Goal: Task Accomplishment & Management: Use online tool/utility

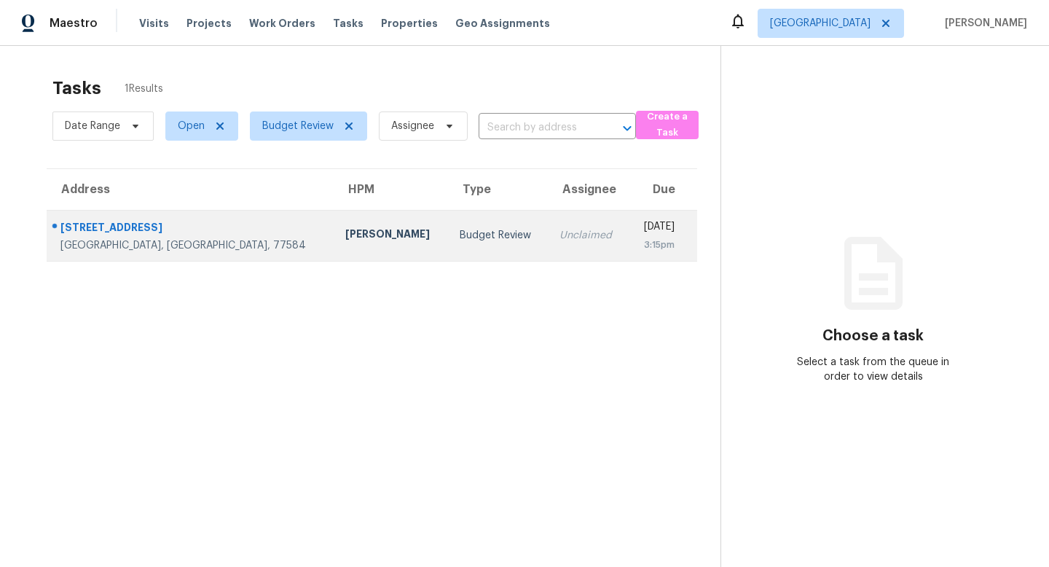
click at [125, 225] on div "2615 Pinebend Dr" at bounding box center [191, 229] width 262 height 18
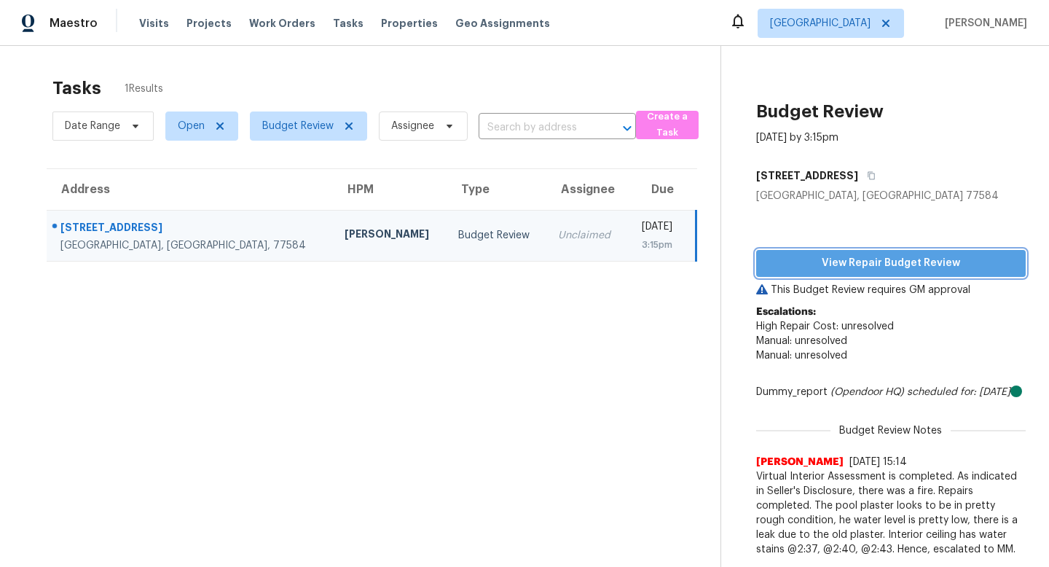
click at [939, 257] on span "View Repair Budget Review" at bounding box center [891, 263] width 246 height 18
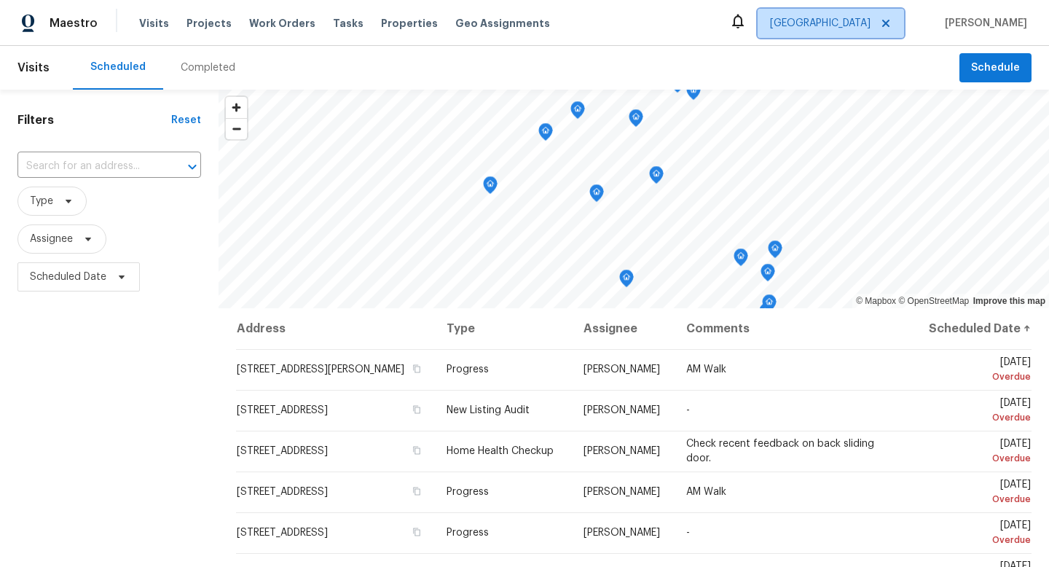
click at [871, 22] on span "[GEOGRAPHIC_DATA]" at bounding box center [820, 23] width 101 height 15
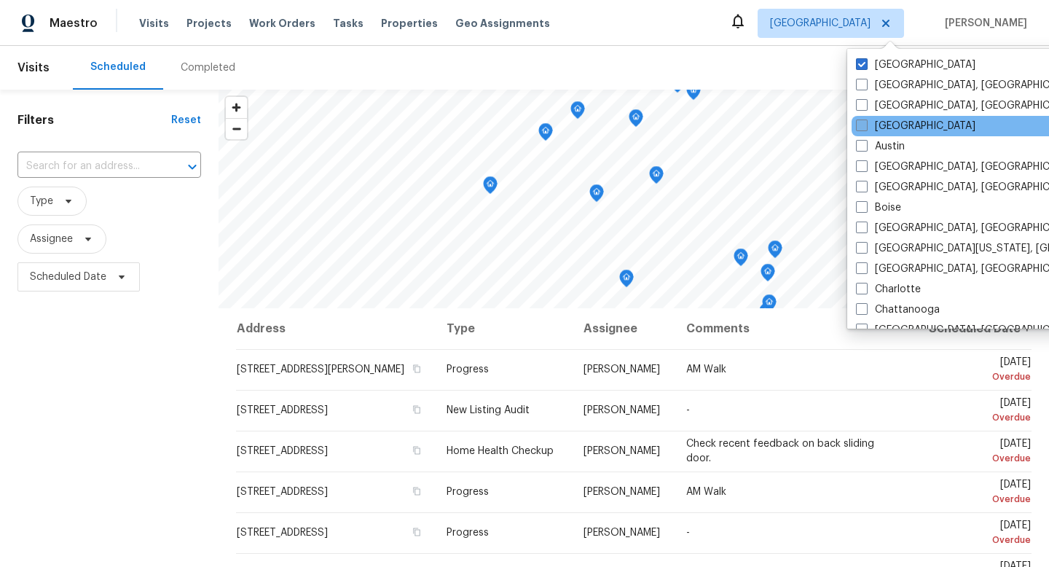
click at [864, 125] on span at bounding box center [862, 126] width 12 height 12
click at [864, 125] on input "[GEOGRAPHIC_DATA]" at bounding box center [860, 123] width 9 height 9
checkbox input "true"
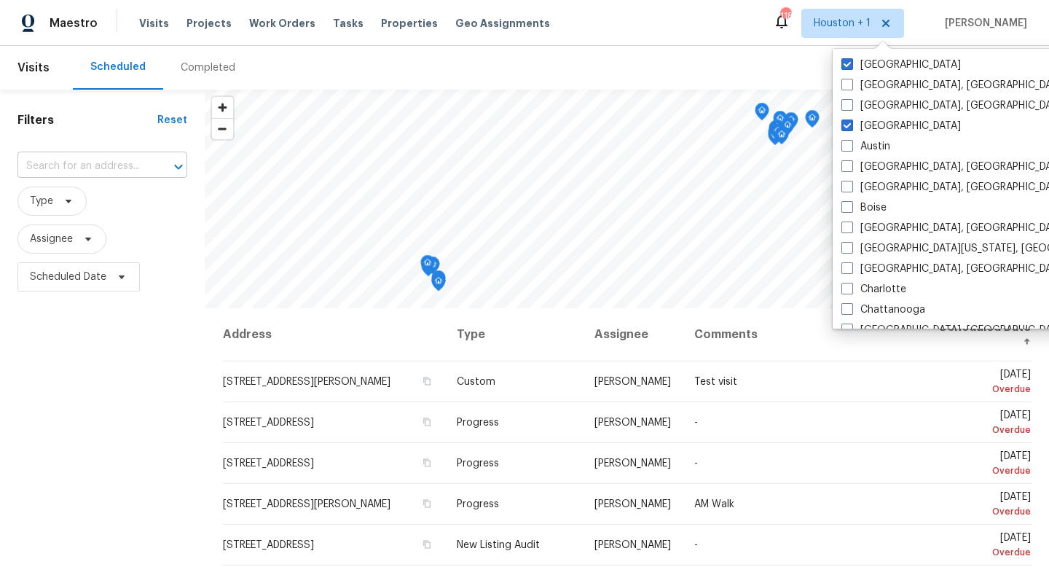
click at [95, 168] on input "text" at bounding box center [81, 166] width 129 height 23
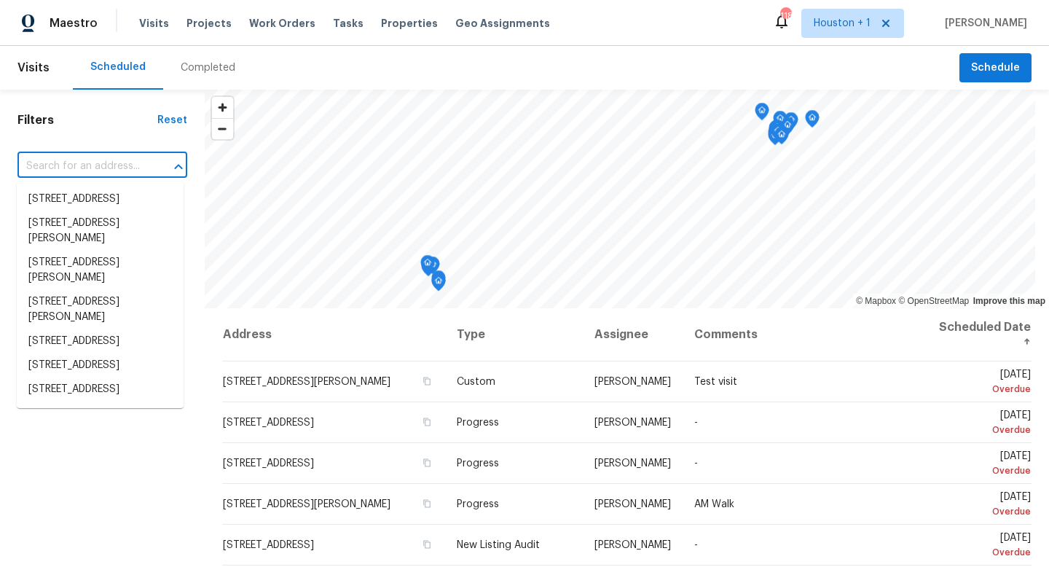
paste input "[STREET_ADDRESS]"
type input "[STREET_ADDRESS]"
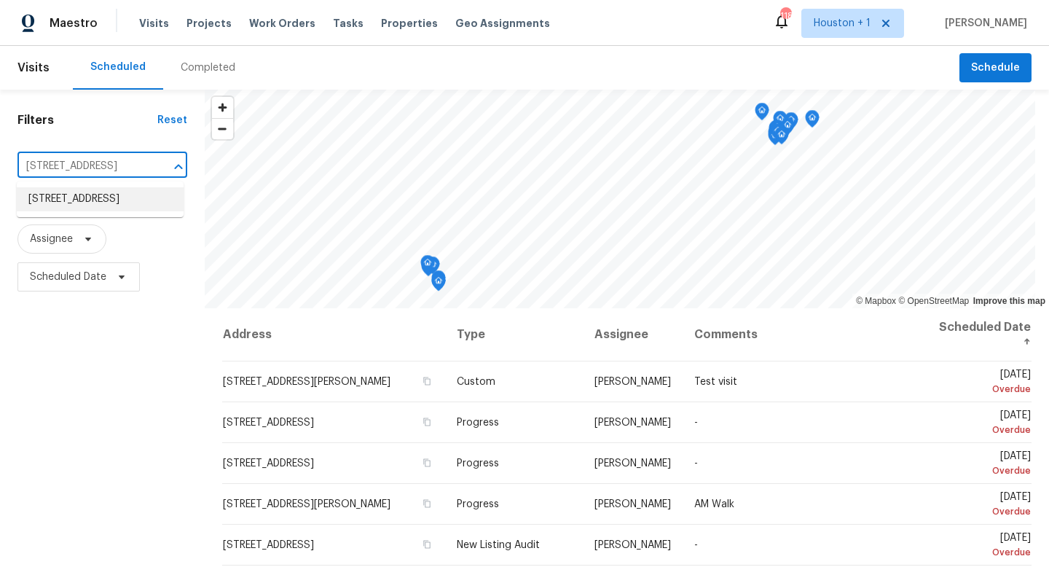
click at [85, 209] on li "[STREET_ADDRESS]" at bounding box center [100, 199] width 167 height 24
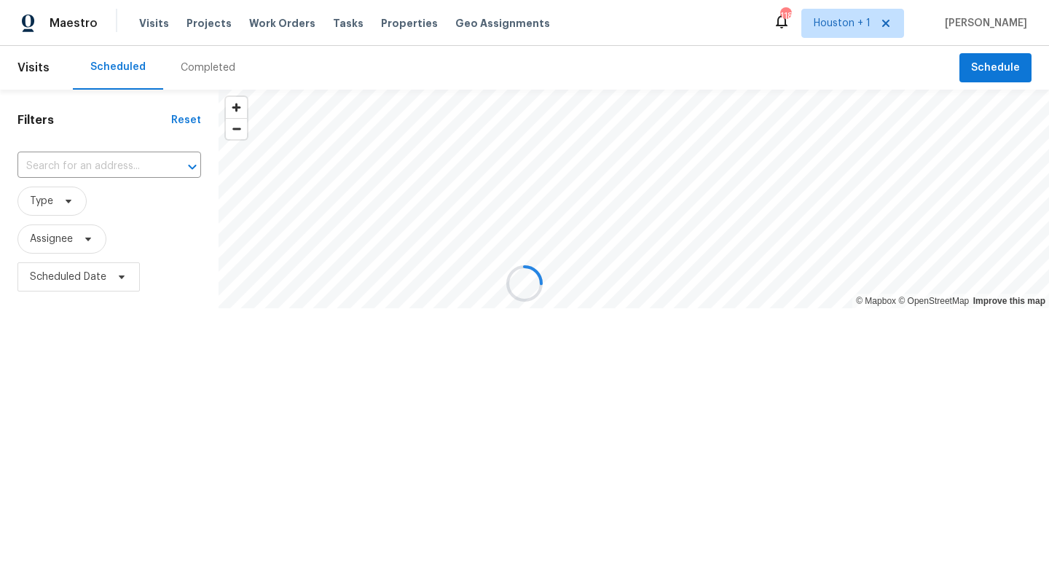
type input "[STREET_ADDRESS]"
click at [285, 30] on span "Work Orders" at bounding box center [282, 23] width 66 height 15
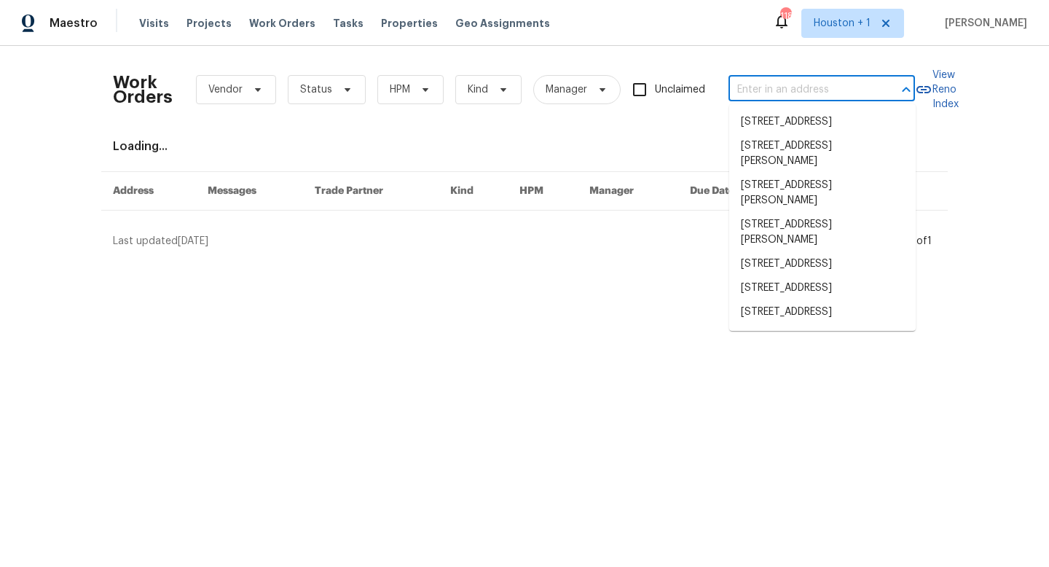
click at [788, 91] on input "text" at bounding box center [802, 90] width 146 height 23
paste input "[STREET_ADDRESS]"
type input "[STREET_ADDRESS]"
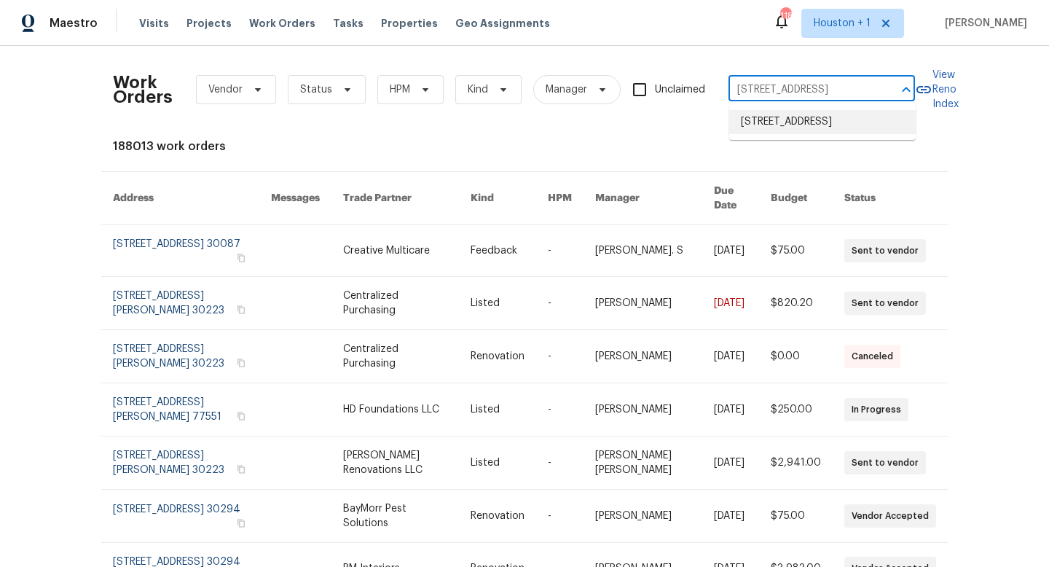
click at [788, 128] on li "[STREET_ADDRESS]" at bounding box center [822, 122] width 187 height 24
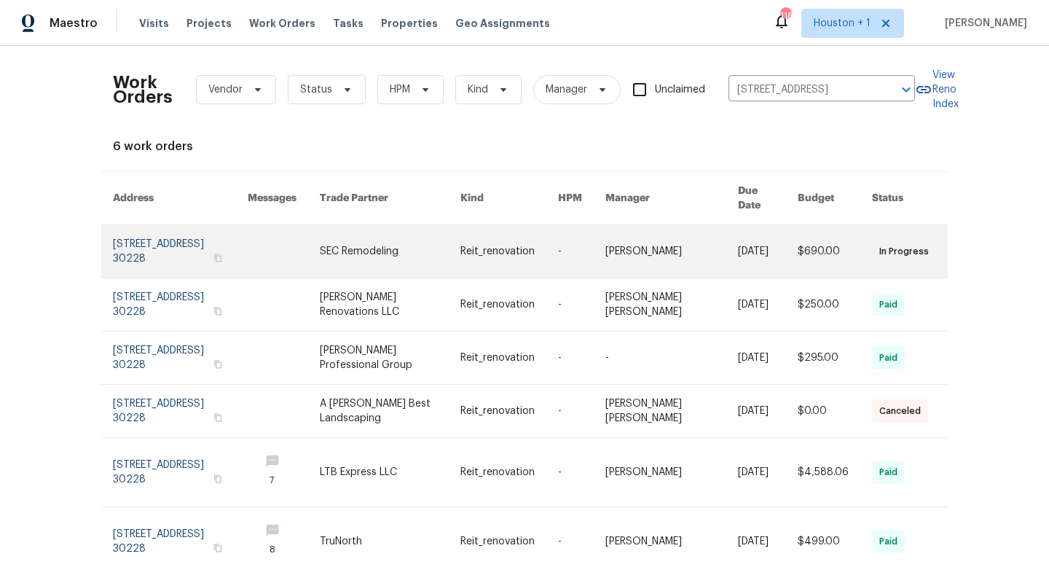
click at [175, 232] on link at bounding box center [180, 251] width 135 height 52
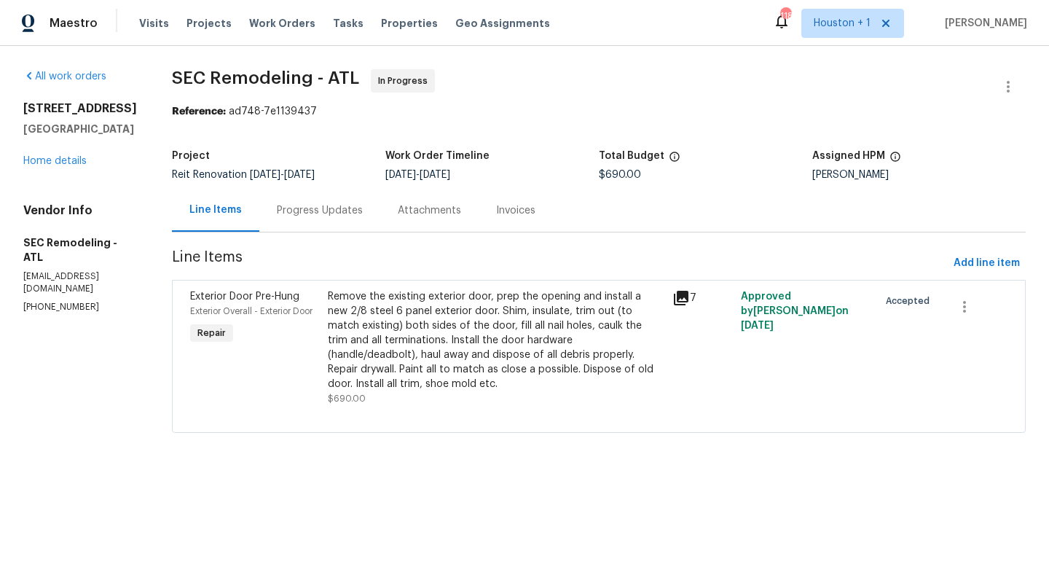
click at [384, 302] on div "Remove the existing exterior door, prep the opening and install a new 2/8 steel…" at bounding box center [496, 340] width 336 height 102
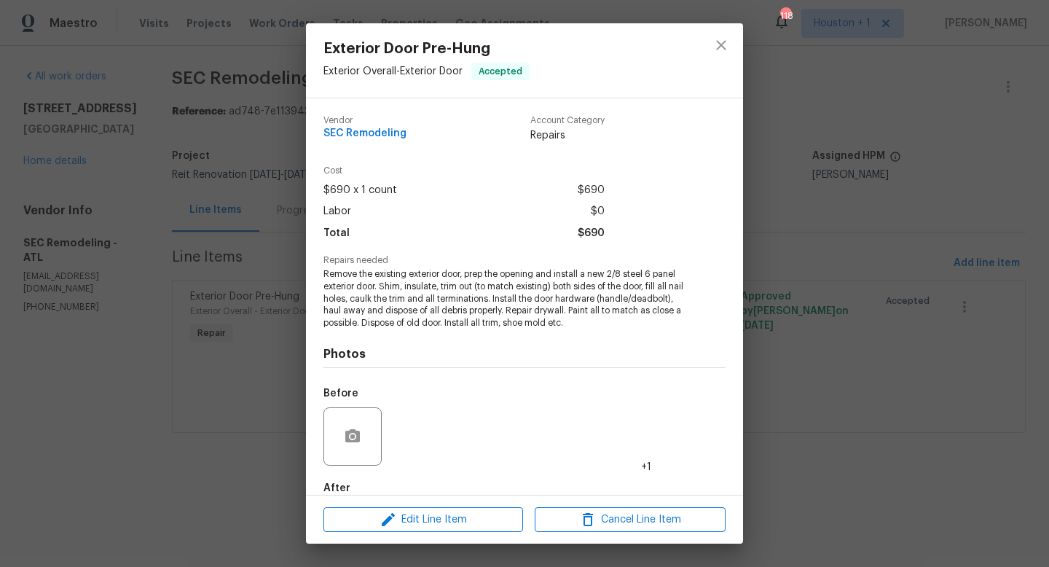
scroll to position [80, 0]
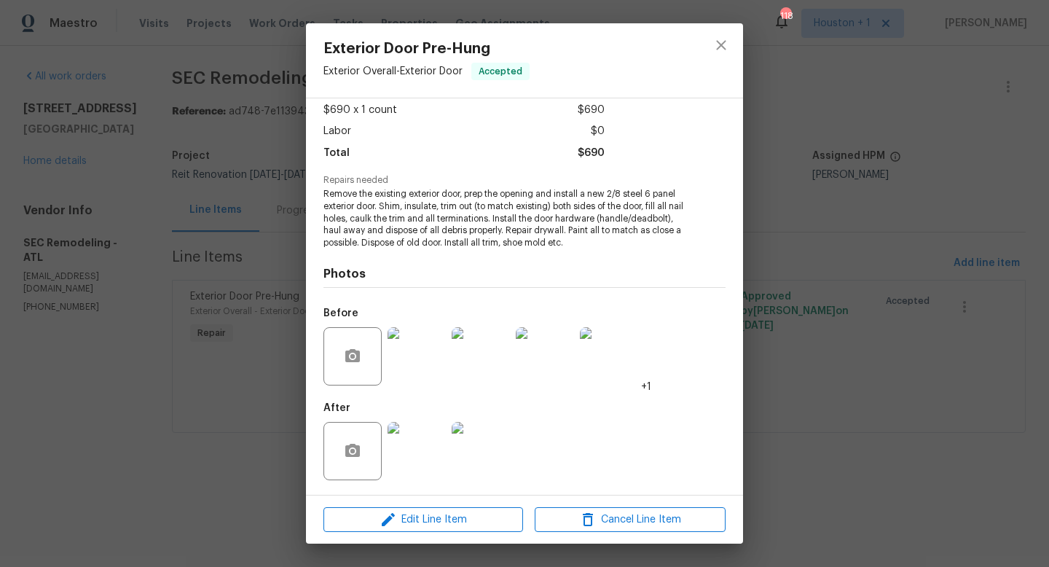
click at [418, 463] on img at bounding box center [417, 451] width 58 height 58
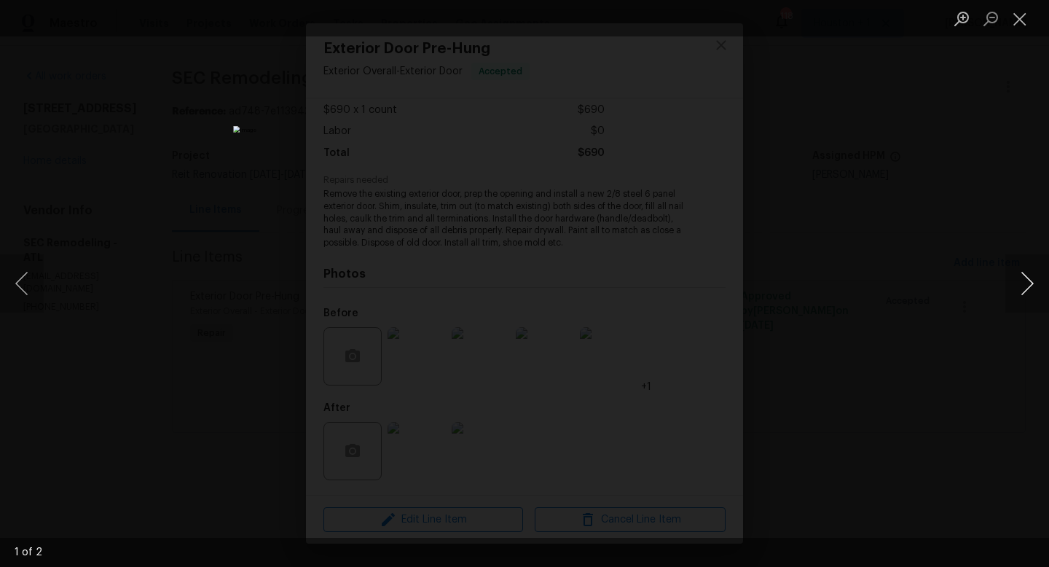
click at [1026, 280] on button "Next image" at bounding box center [1028, 283] width 44 height 58
click at [1025, 23] on button "Close lightbox" at bounding box center [1020, 19] width 29 height 26
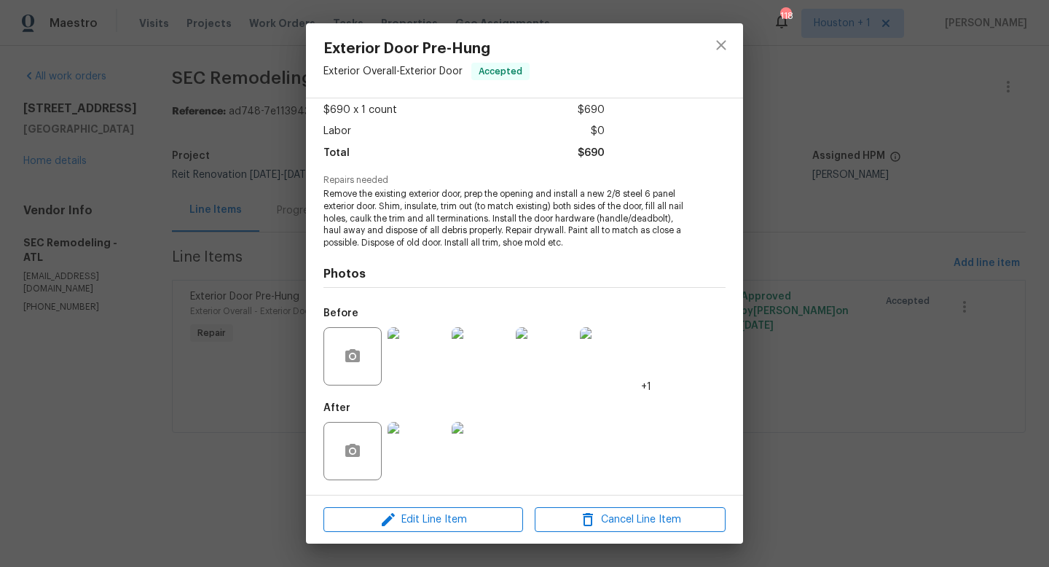
click at [483, 476] on img at bounding box center [481, 451] width 58 height 58
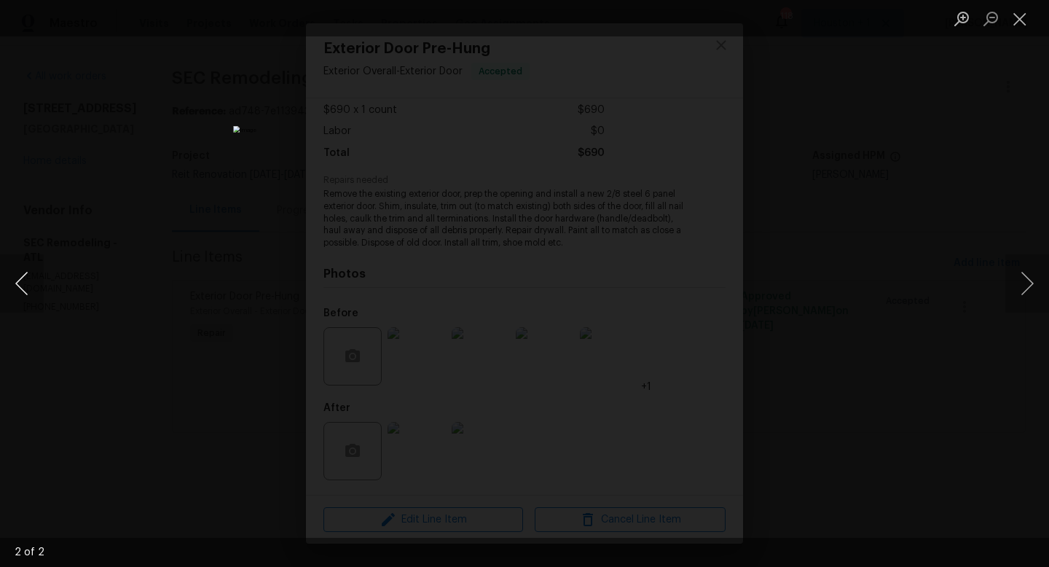
click at [8, 285] on button "Previous image" at bounding box center [22, 283] width 44 height 58
click at [1023, 17] on button "Close lightbox" at bounding box center [1020, 19] width 29 height 26
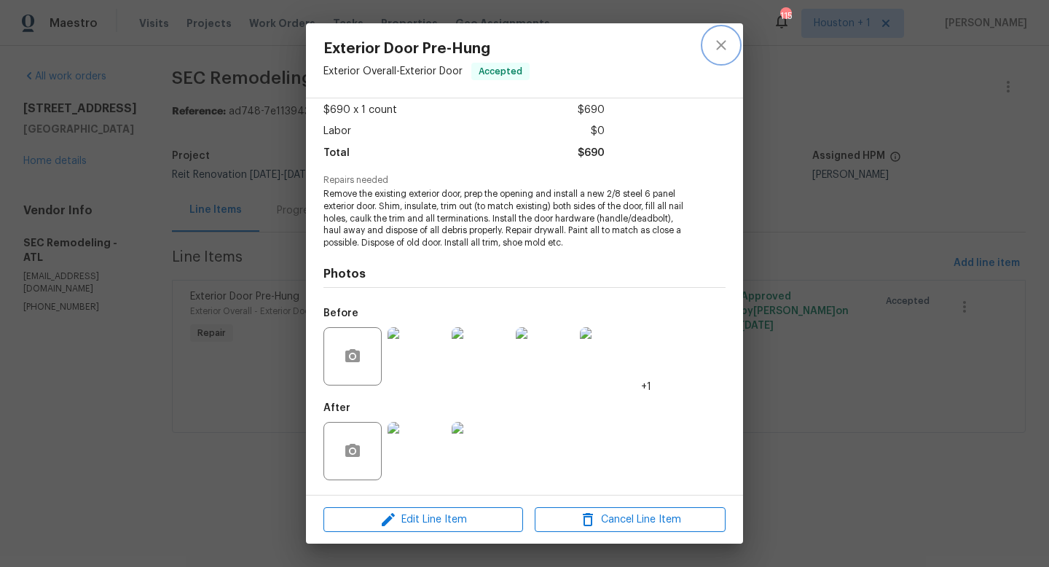
click at [717, 45] on icon "close" at bounding box center [721, 44] width 17 height 17
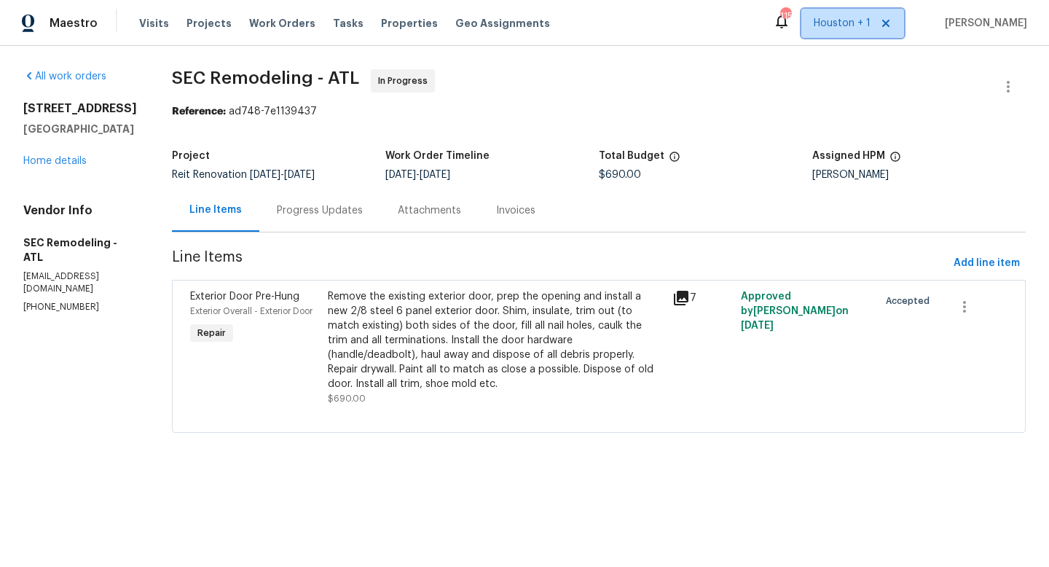
click at [871, 18] on span "Houston + 1" at bounding box center [842, 23] width 57 height 15
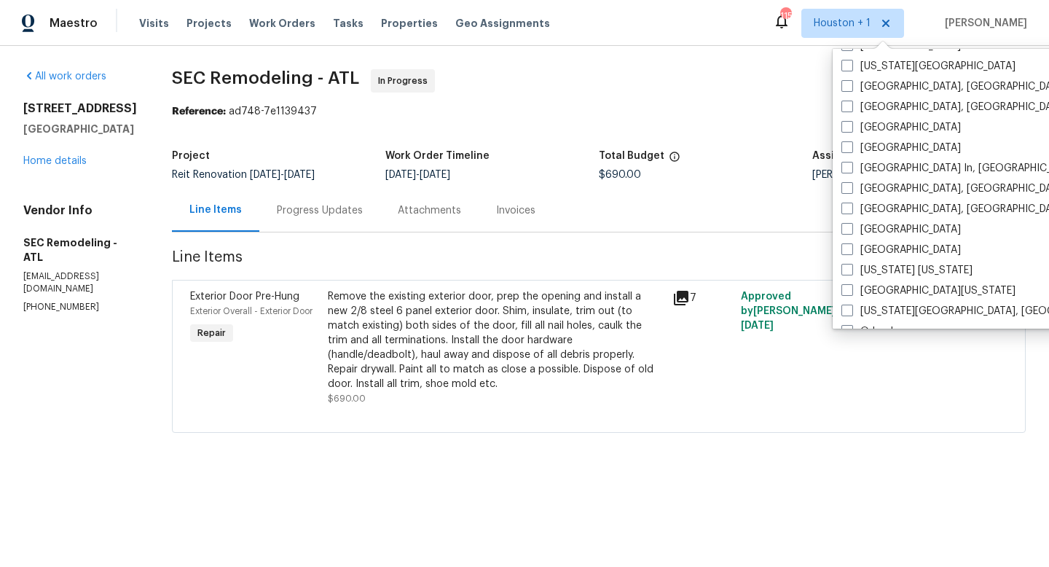
scroll to position [977, 0]
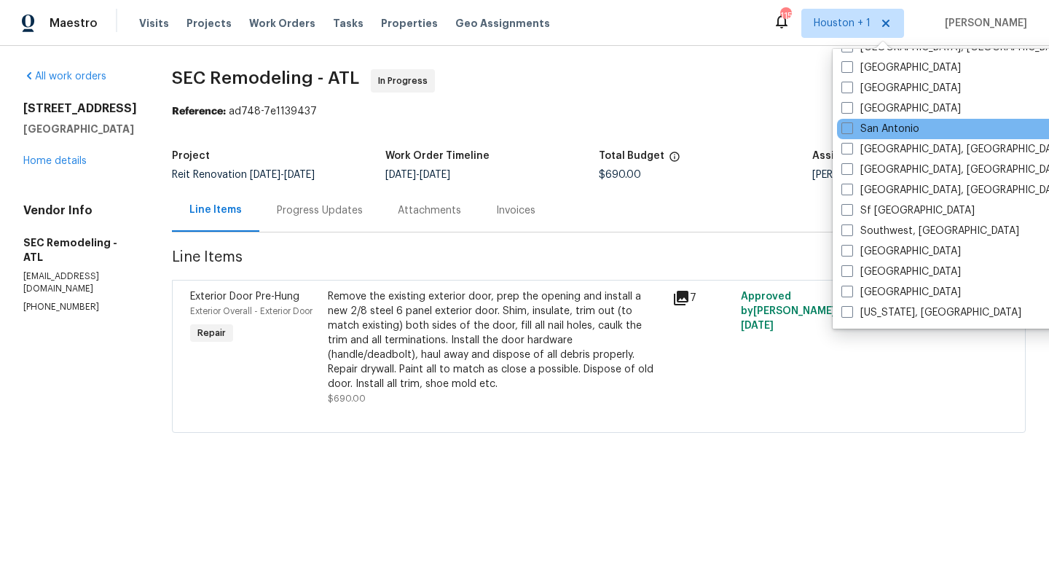
click at [841, 126] on div "San Antonio" at bounding box center [984, 129] width 294 height 20
click at [847, 129] on span at bounding box center [848, 128] width 12 height 12
click at [847, 129] on input "San Antonio" at bounding box center [846, 126] width 9 height 9
checkbox input "true"
click at [163, 28] on div "Visits Projects Work Orders Tasks Properties Geo Assignments" at bounding box center [353, 23] width 429 height 29
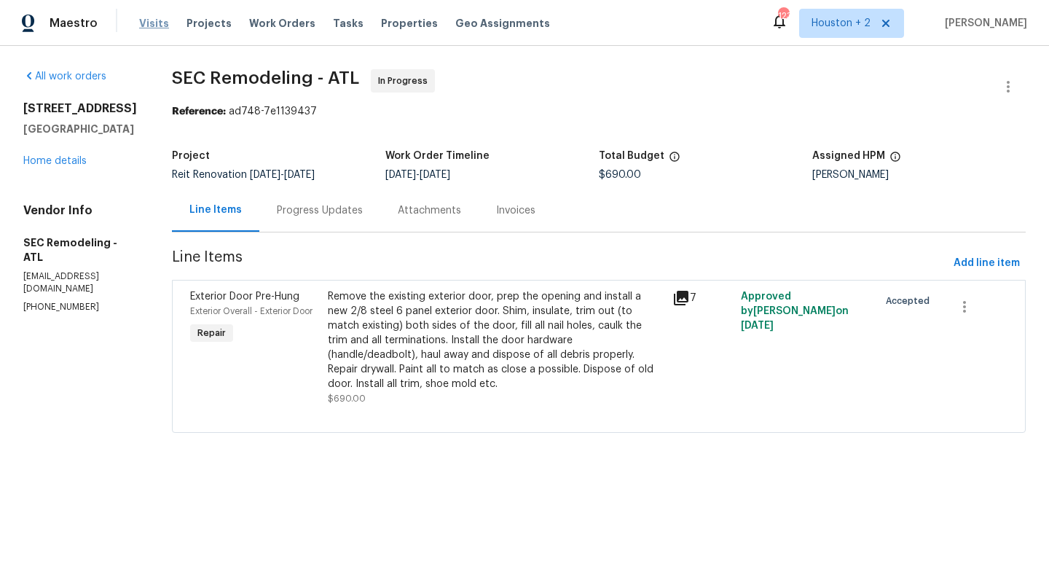
click at [154, 22] on span "Visits" at bounding box center [154, 23] width 30 height 15
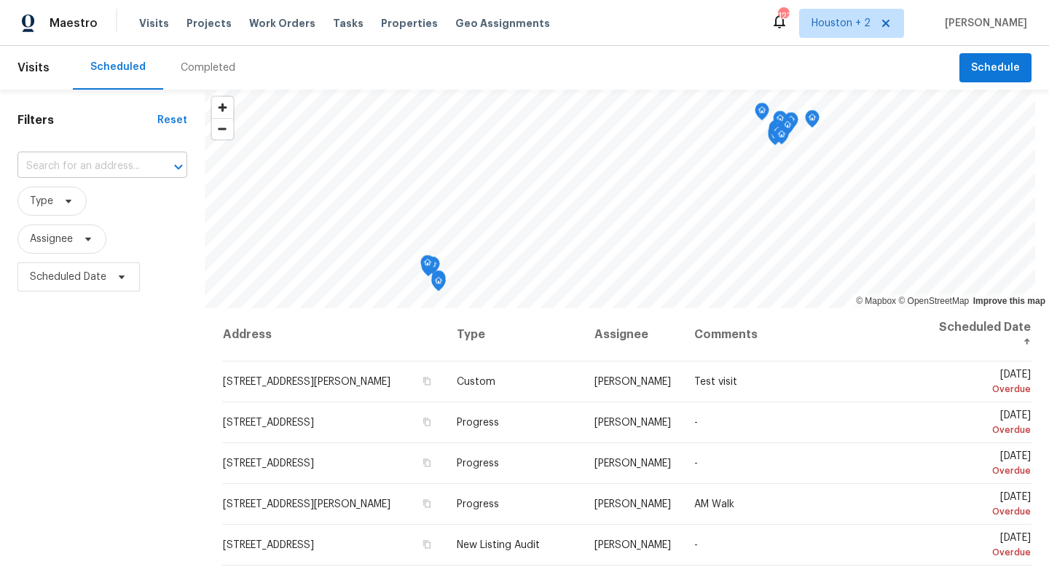
click at [103, 155] on input "text" at bounding box center [81, 166] width 129 height 23
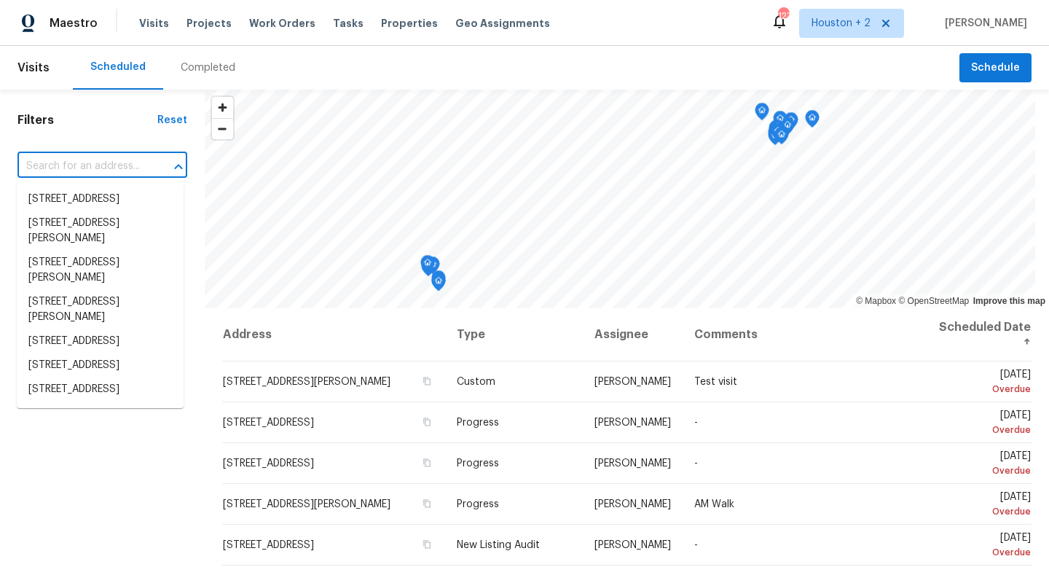
paste input "[STREET_ADDRESS]"
type input "[STREET_ADDRESS]"
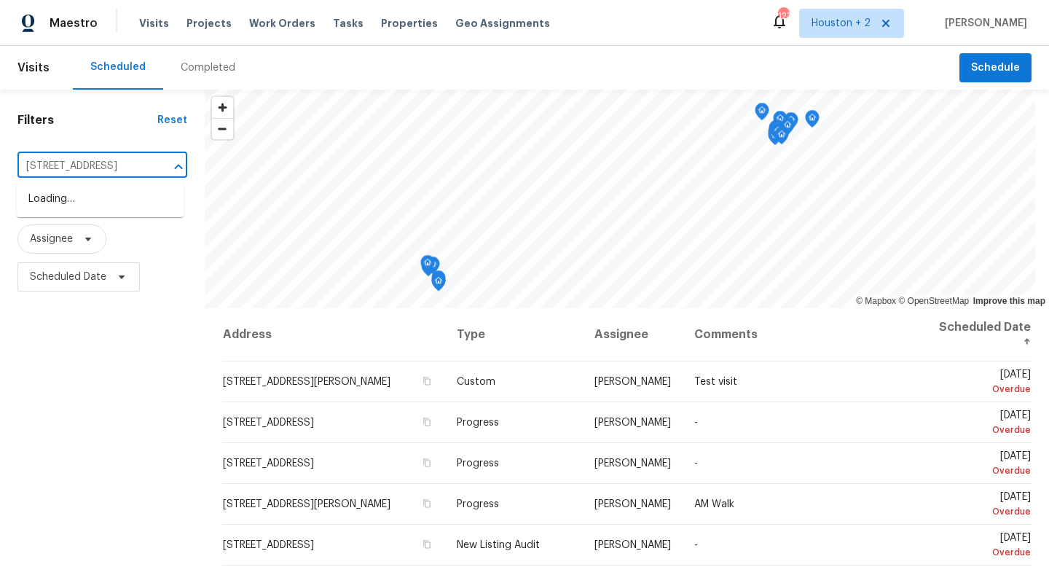
scroll to position [0, 79]
click at [82, 211] on li "[STREET_ADDRESS]" at bounding box center [100, 199] width 167 height 24
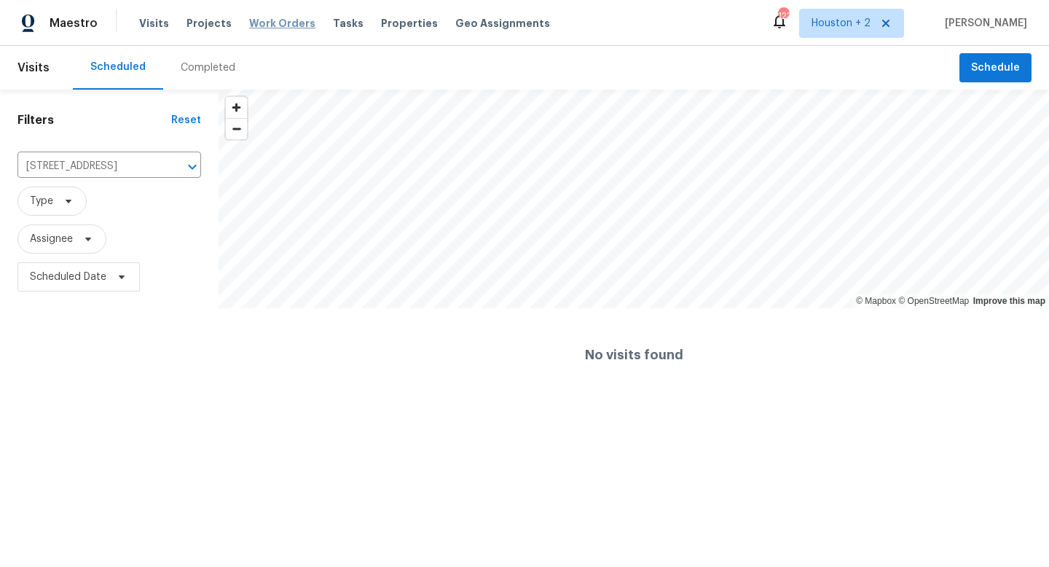
click at [261, 25] on span "Work Orders" at bounding box center [282, 23] width 66 height 15
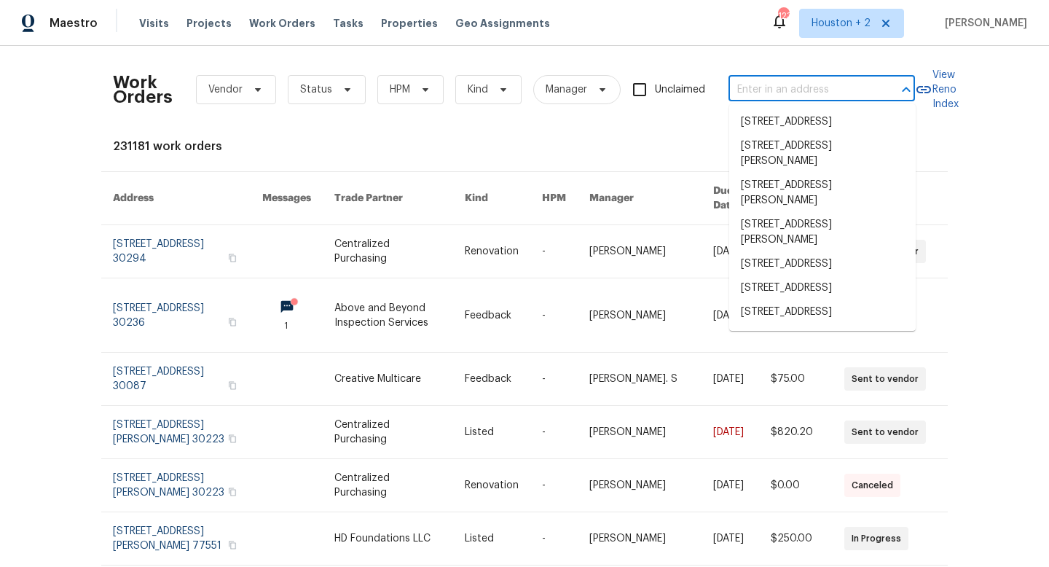
click at [804, 85] on input "text" at bounding box center [802, 90] width 146 height 23
paste input "[STREET_ADDRESS]"
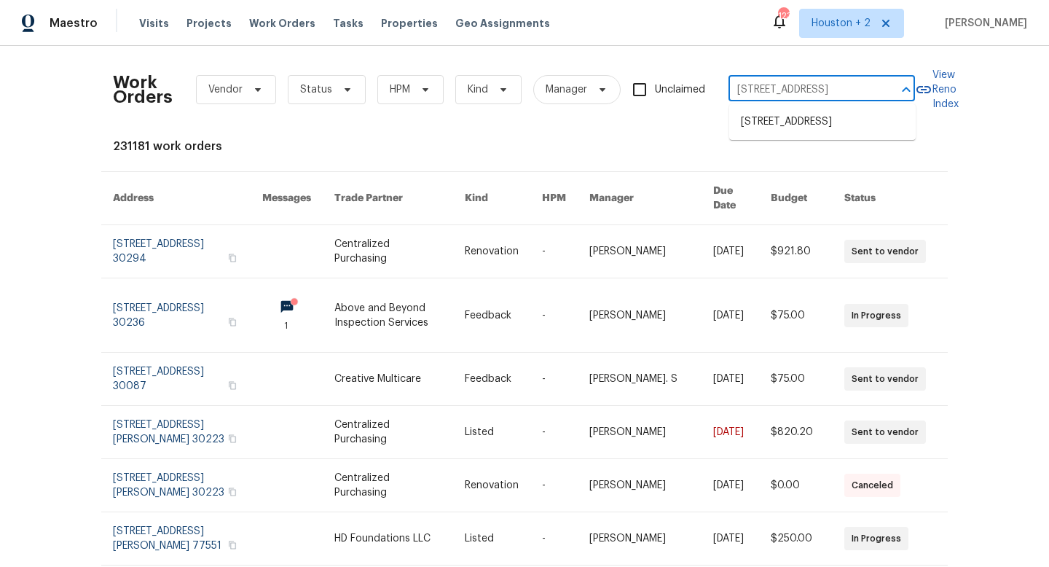
scroll to position [0, 59]
type input "[STREET_ADDRESS]"
click at [793, 127] on li "[STREET_ADDRESS]" at bounding box center [822, 122] width 187 height 24
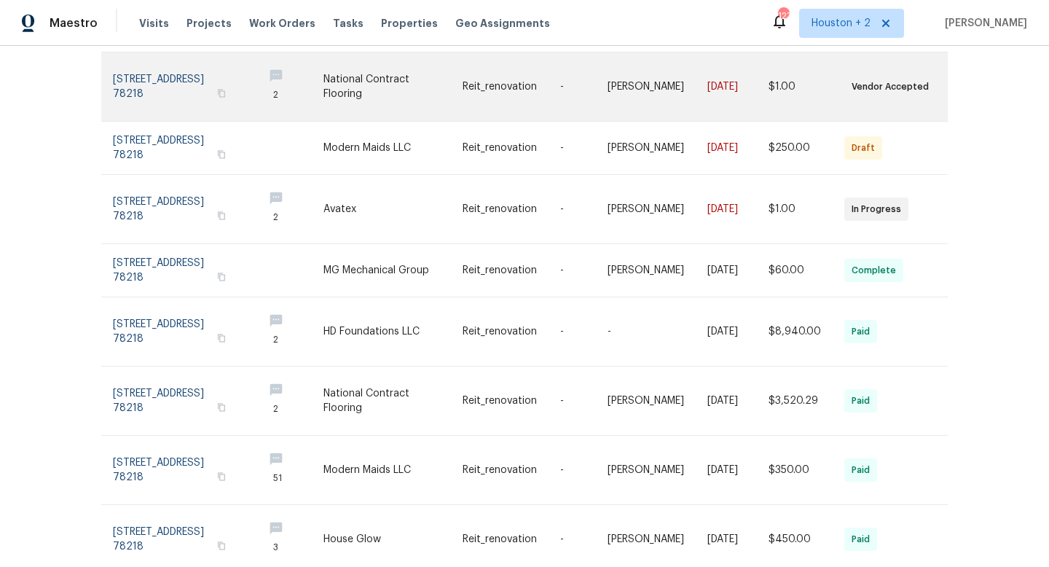
scroll to position [334, 0]
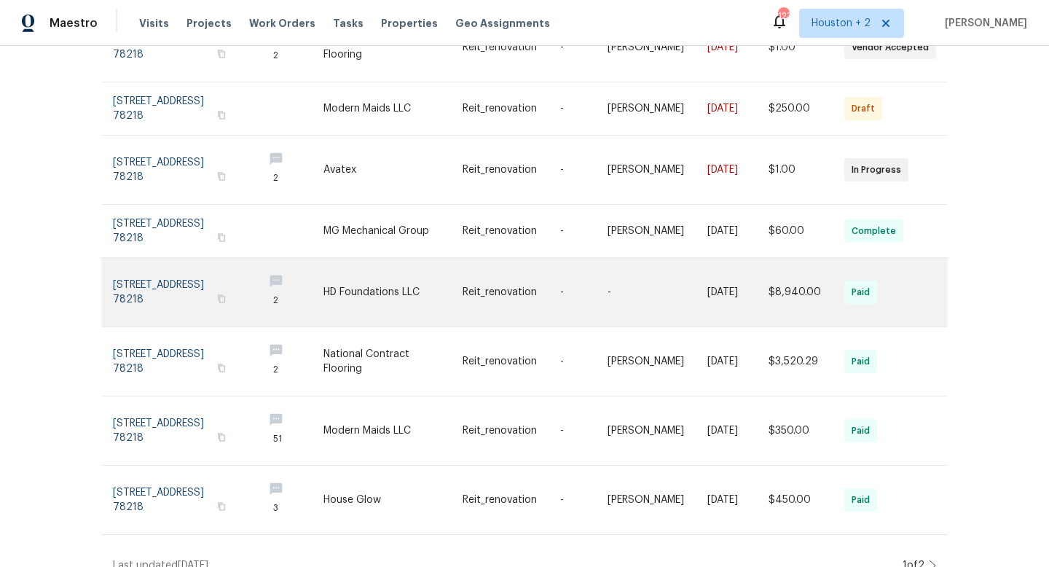
click at [407, 276] on link at bounding box center [393, 292] width 139 height 69
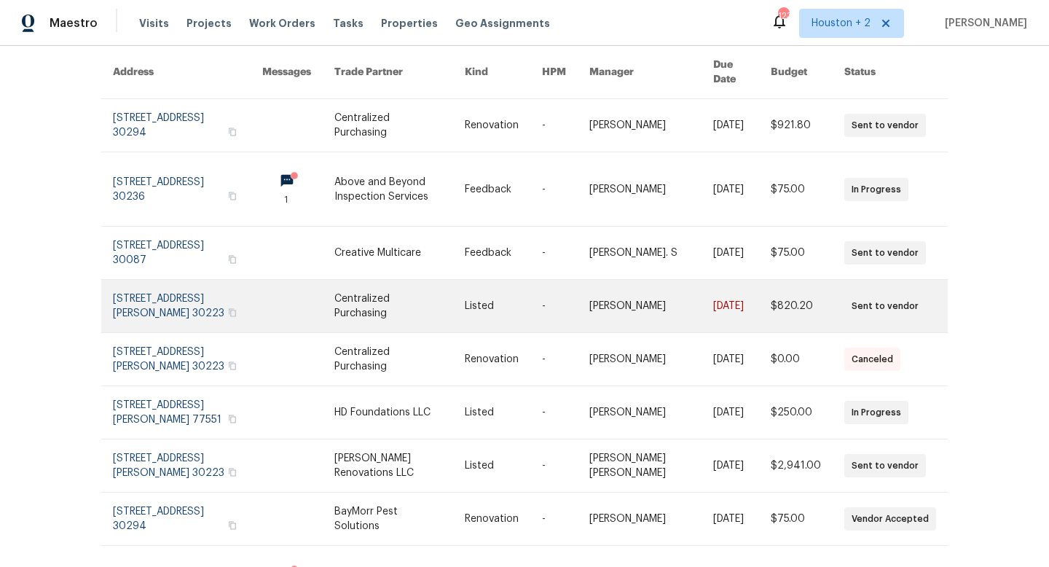
scroll to position [267, 0]
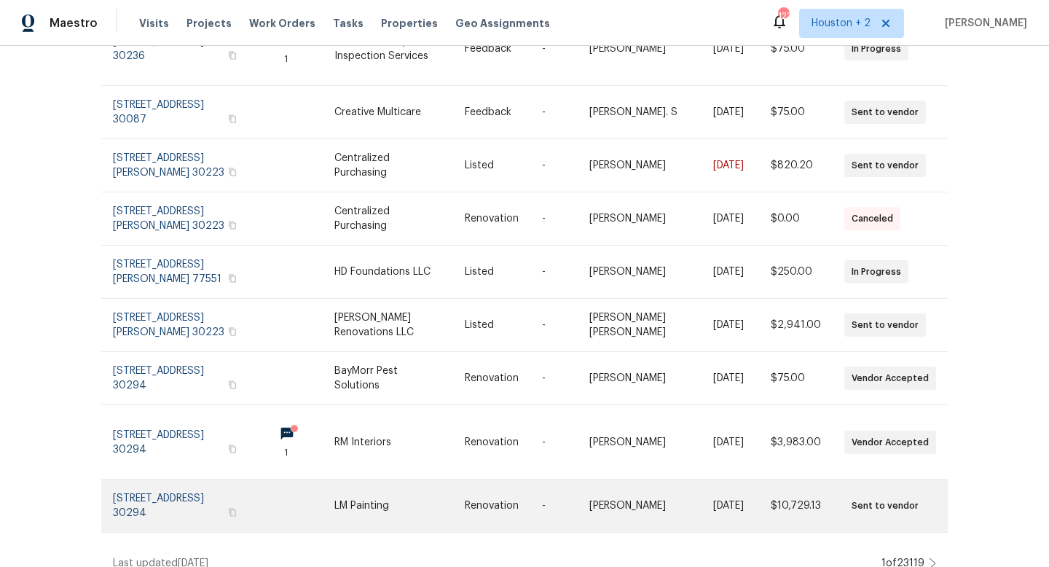
click at [419, 501] on link at bounding box center [399, 506] width 131 height 52
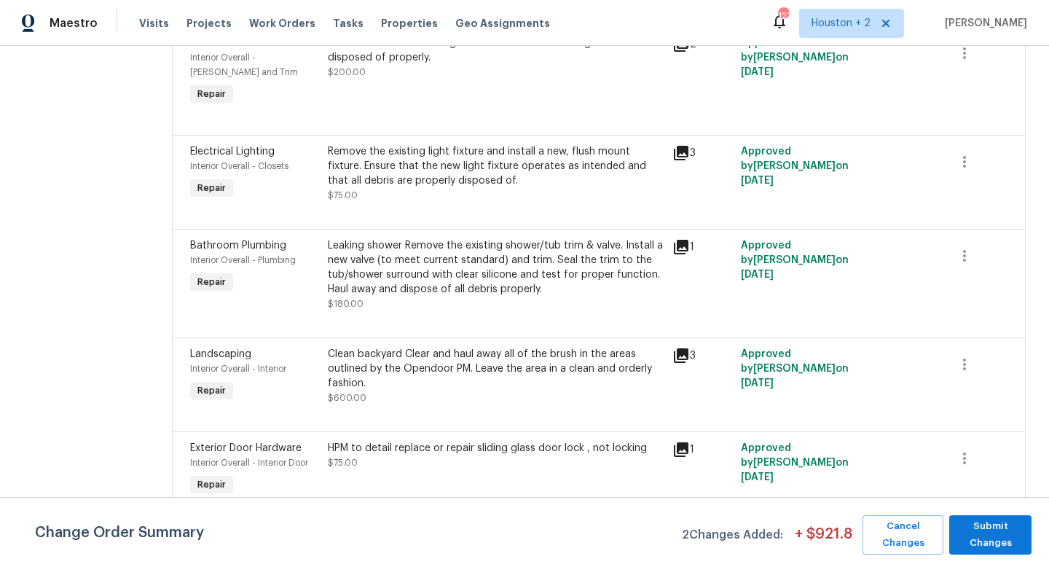
scroll to position [3628, 0]
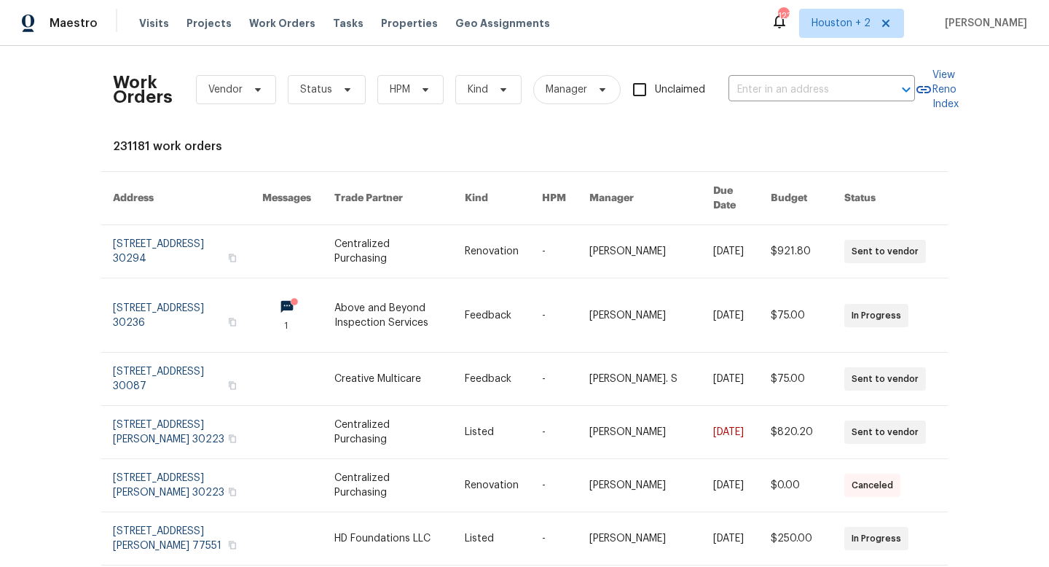
click at [770, 101] on div "Work Orders Vendor Status HPM Kind Manager Unclaimed ​" at bounding box center [514, 90] width 802 height 64
click at [767, 82] on input "text" at bounding box center [802, 90] width 146 height 23
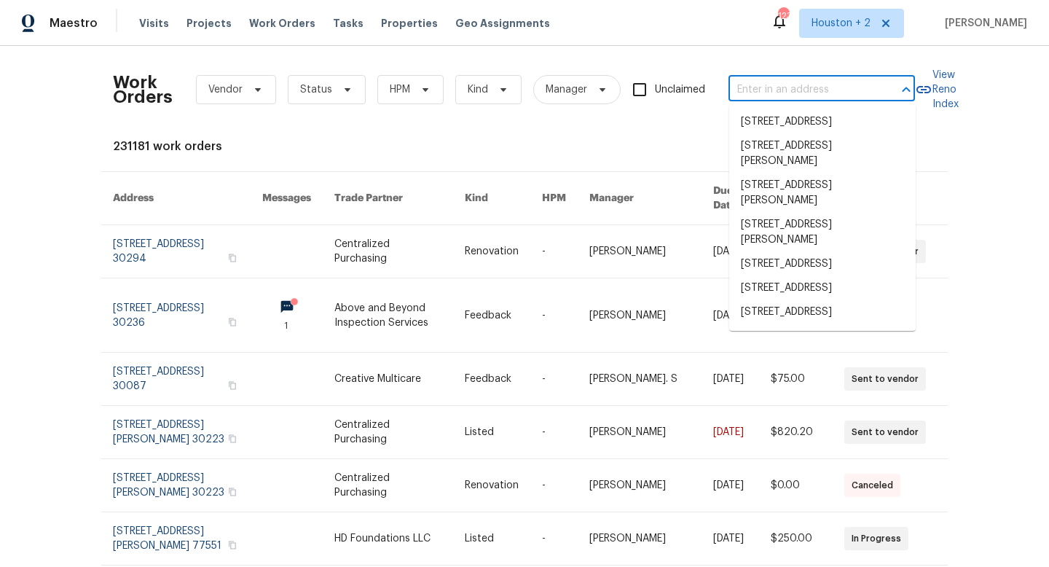
paste input "[STREET_ADDRESS]"
type input "[STREET_ADDRESS]"
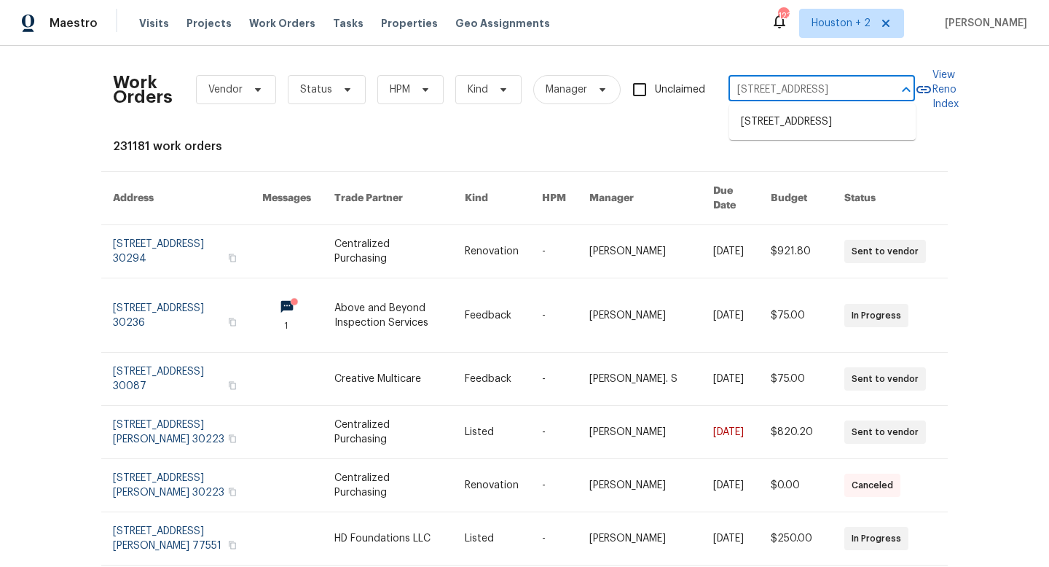
scroll to position [0, 59]
click at [772, 117] on li "[STREET_ADDRESS]" at bounding box center [822, 122] width 187 height 24
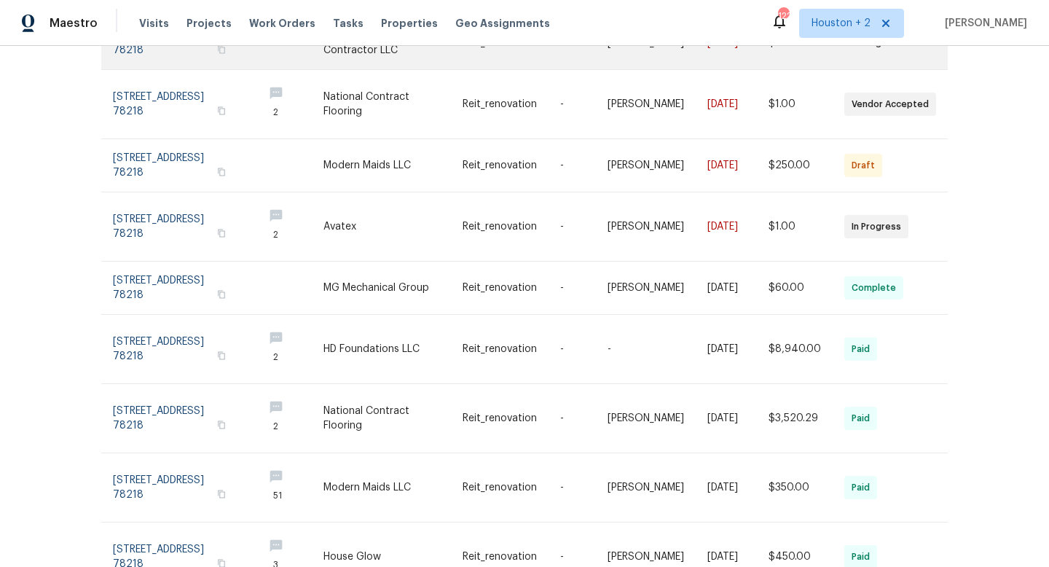
scroll to position [281, 0]
